Goal: Information Seeking & Learning: Learn about a topic

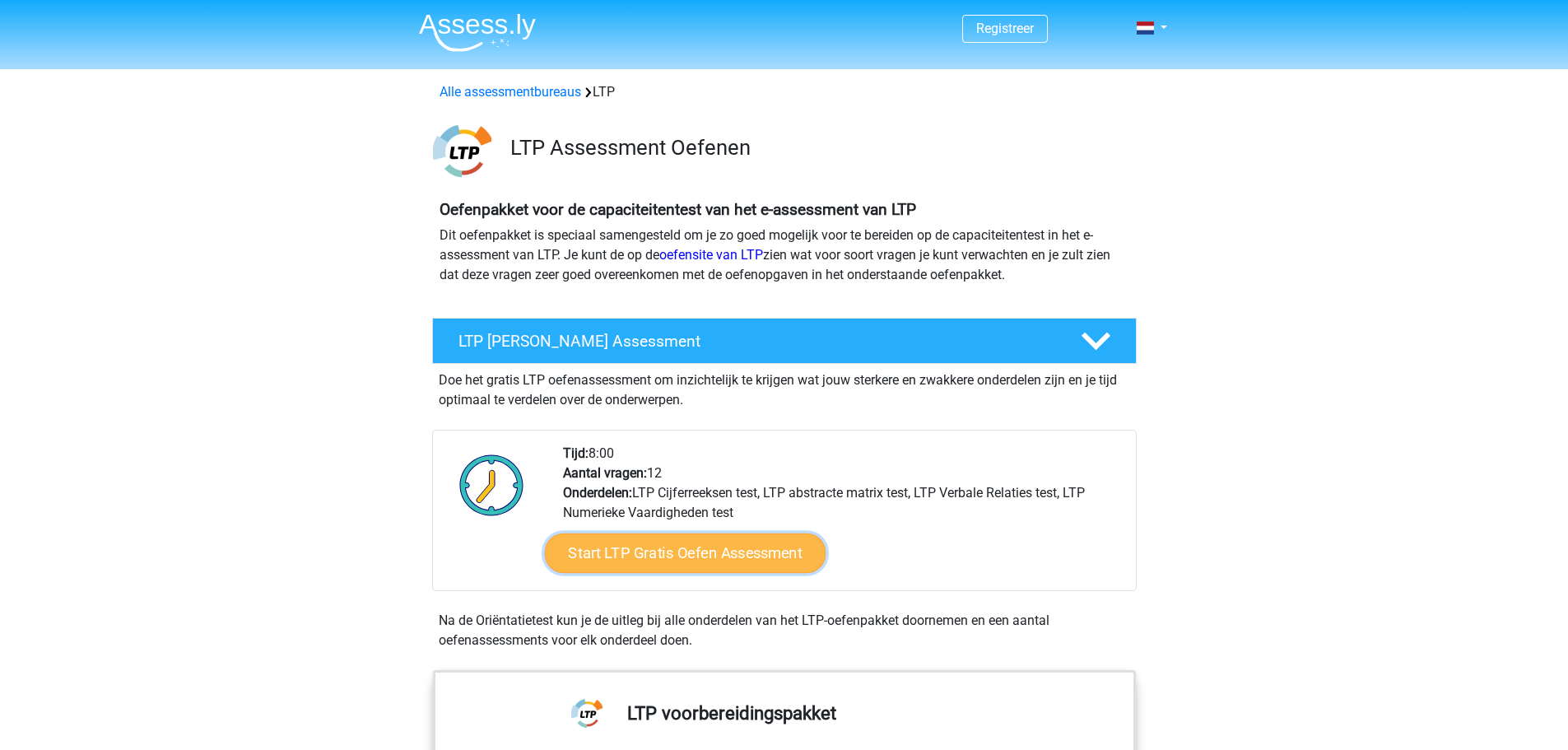
click at [622, 558] on link "Start LTP Gratis Oefen Assessment" at bounding box center [685, 553] width 281 height 39
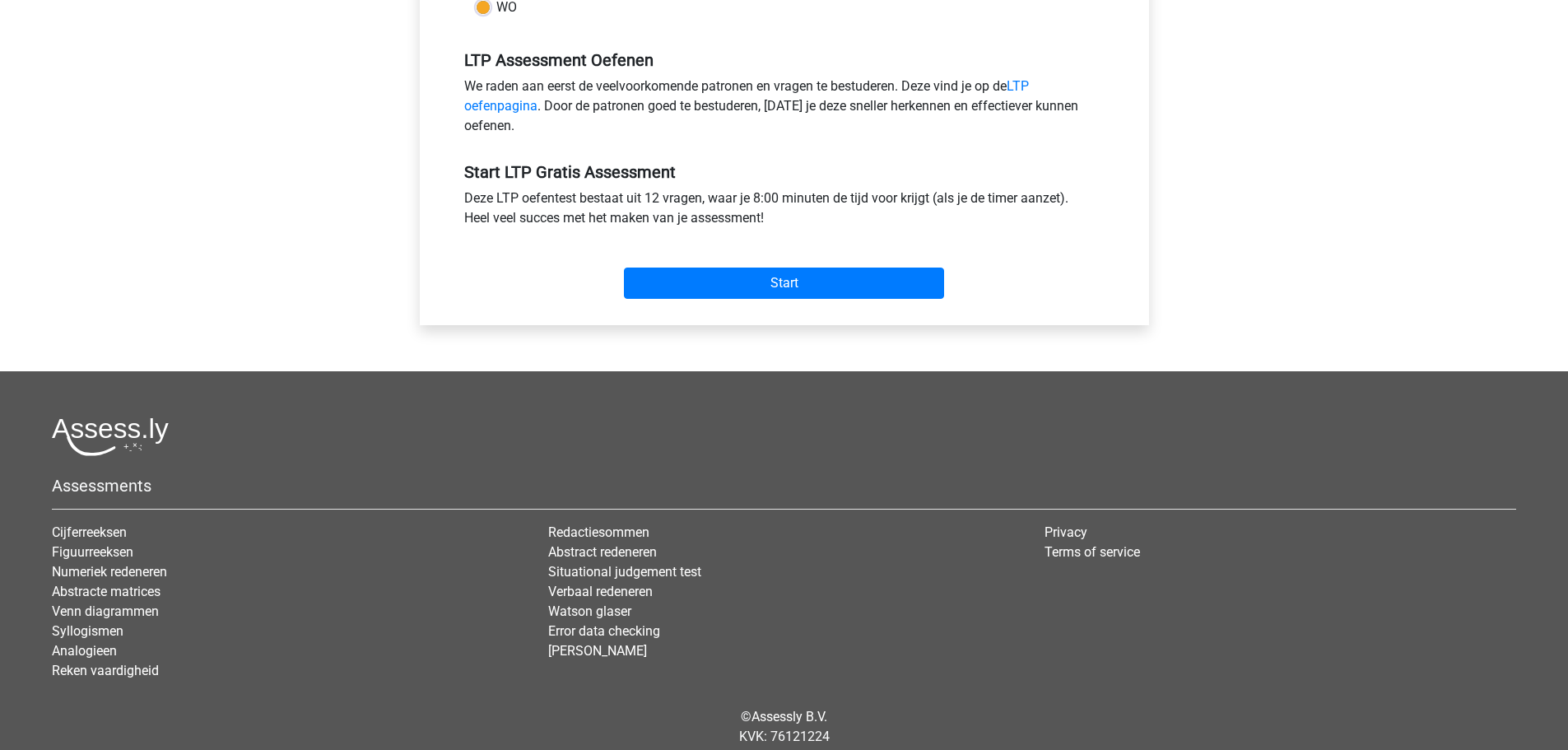
scroll to position [494, 0]
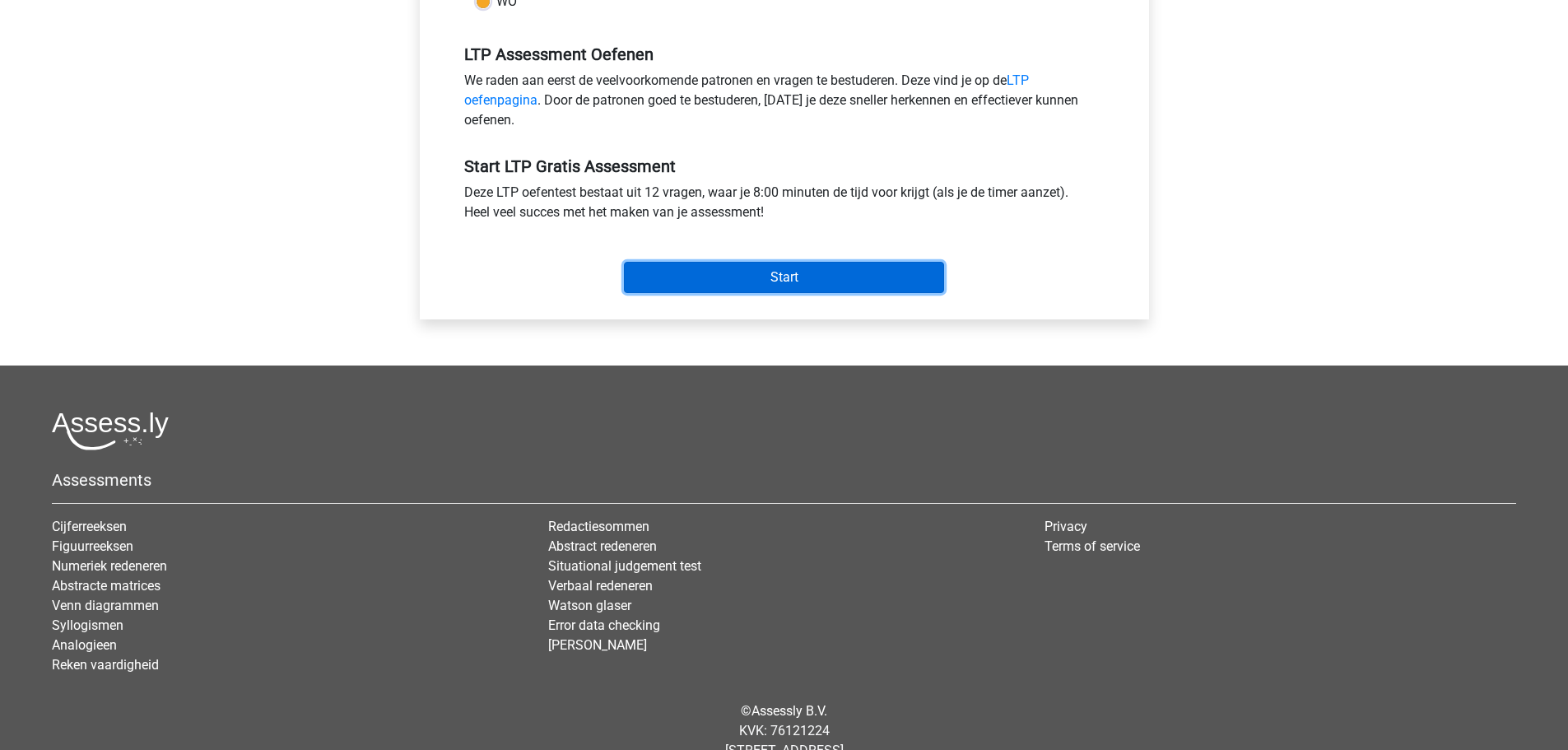
click at [657, 279] on input "Start" at bounding box center [784, 278] width 320 height 32
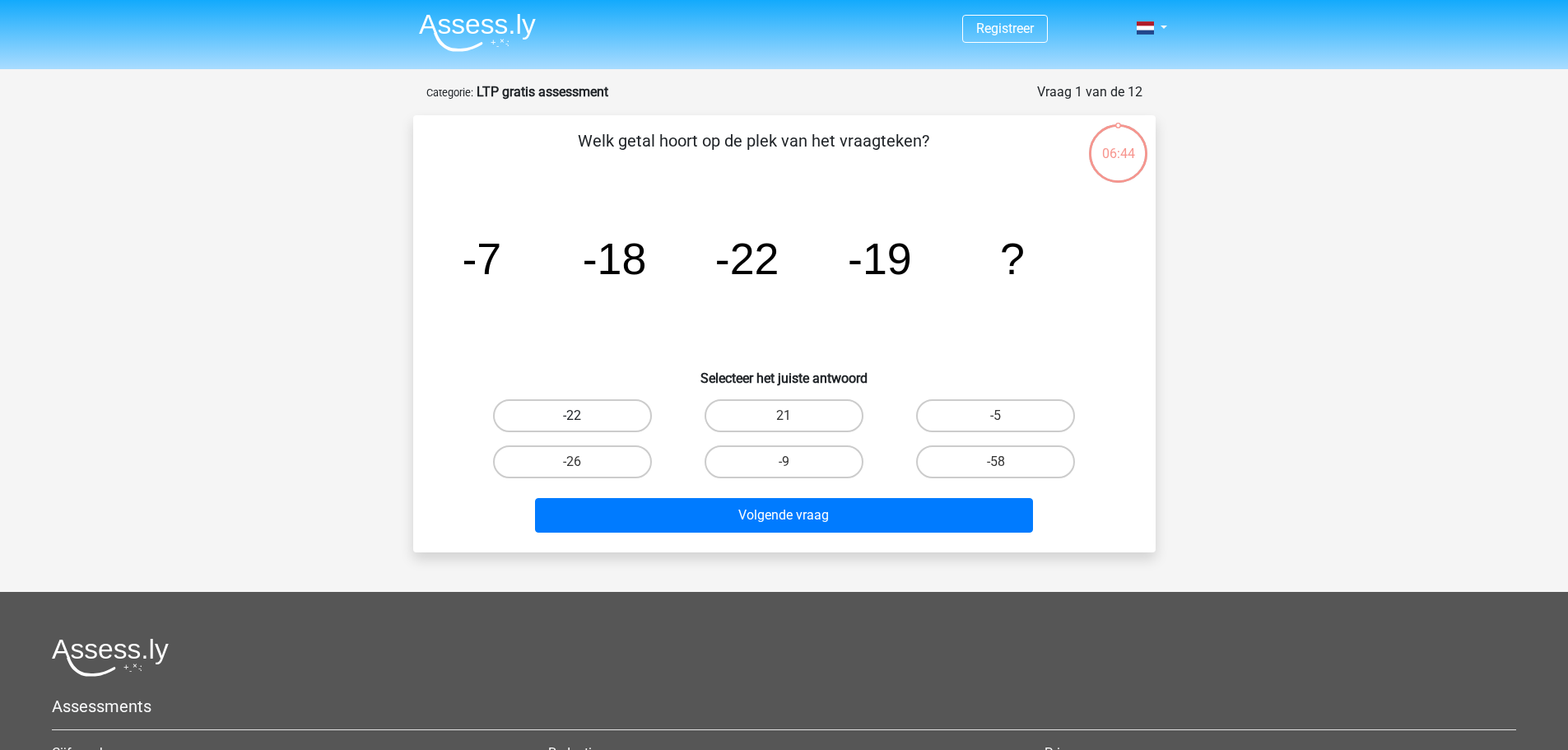
click at [624, 414] on label "-22" at bounding box center [572, 416] width 159 height 33
click at [583, 415] on input "-22" at bounding box center [578, 421] width 11 height 11
radio input "true"
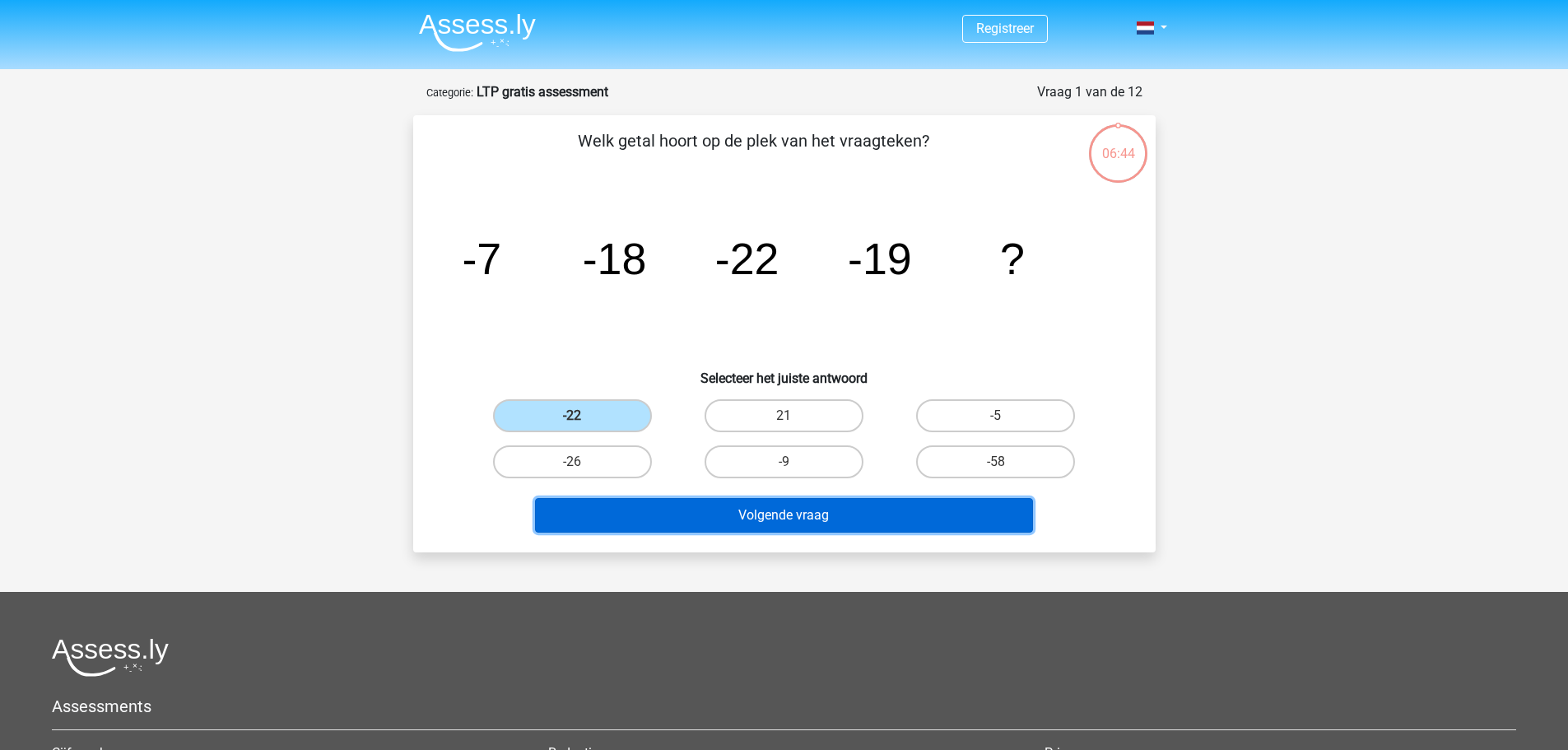
click at [675, 520] on button "Volgende vraag" at bounding box center [784, 514] width 498 height 34
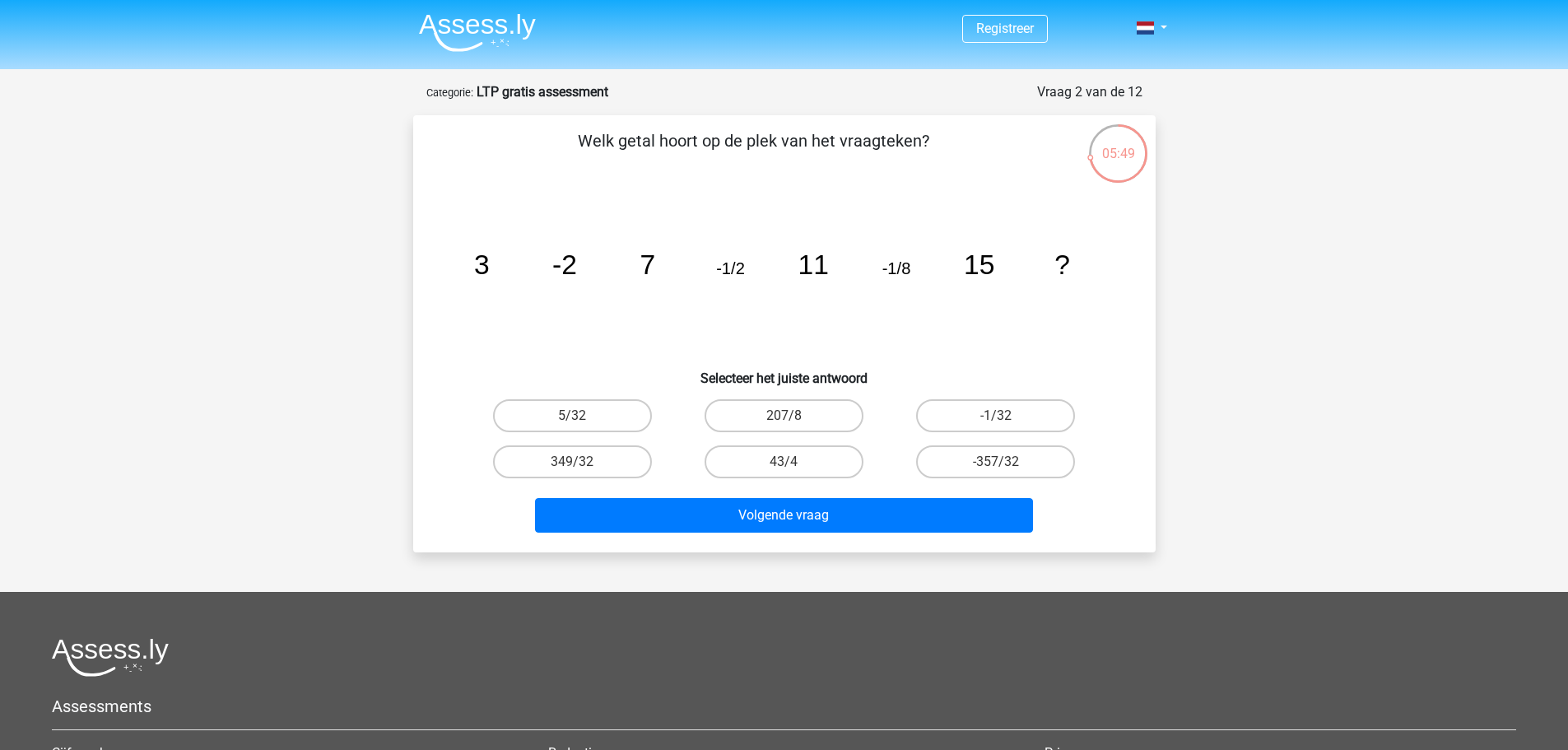
click at [1178, 332] on div "Registreer" at bounding box center [784, 513] width 1568 height 1026
click at [764, 467] on label "43/4" at bounding box center [784, 462] width 159 height 33
click at [784, 467] on input "43/4" at bounding box center [789, 467] width 11 height 11
radio input "true"
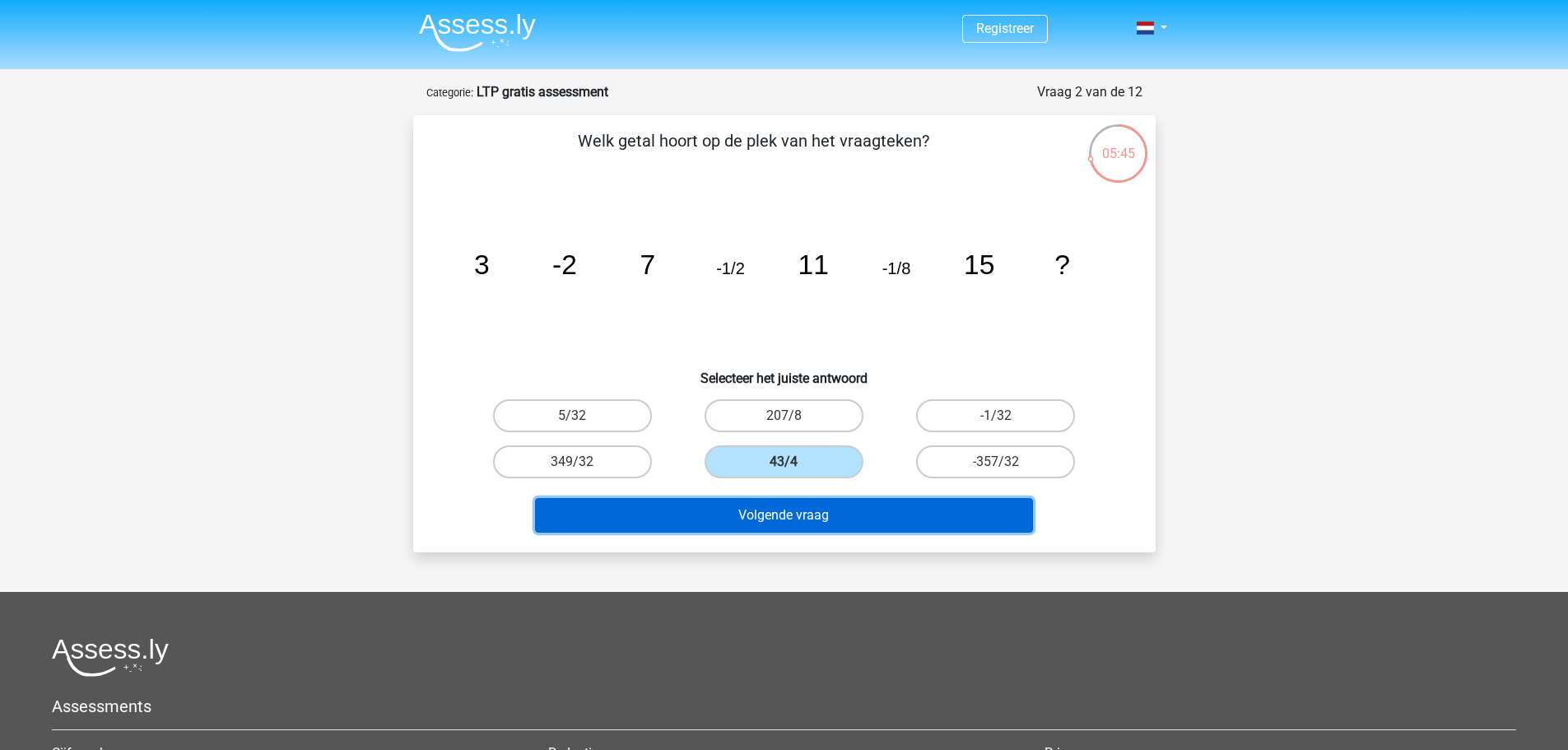
click at [747, 505] on button "Volgende vraag" at bounding box center [784, 514] width 498 height 34
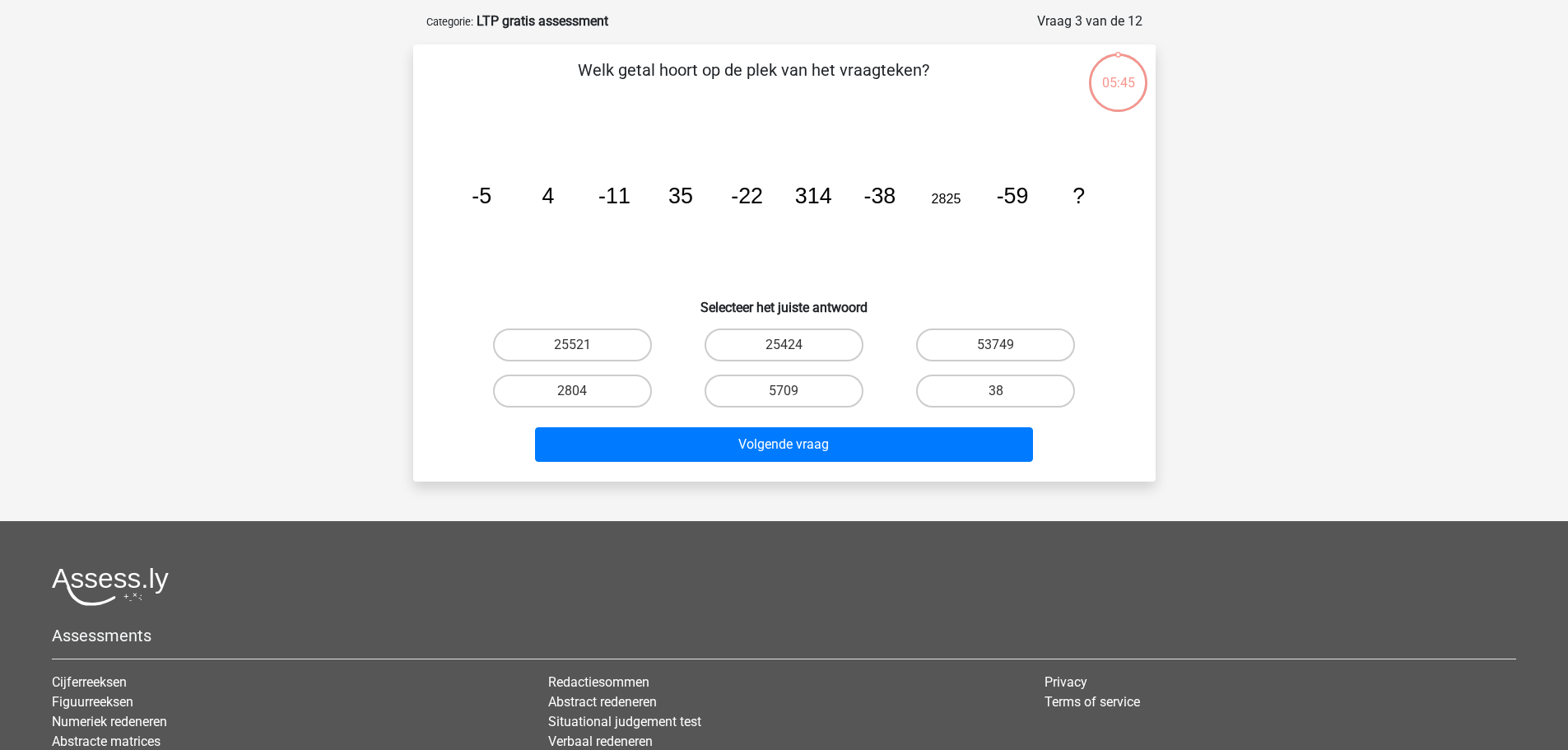
scroll to position [82, 0]
